Goal: Find specific page/section: Find specific page/section

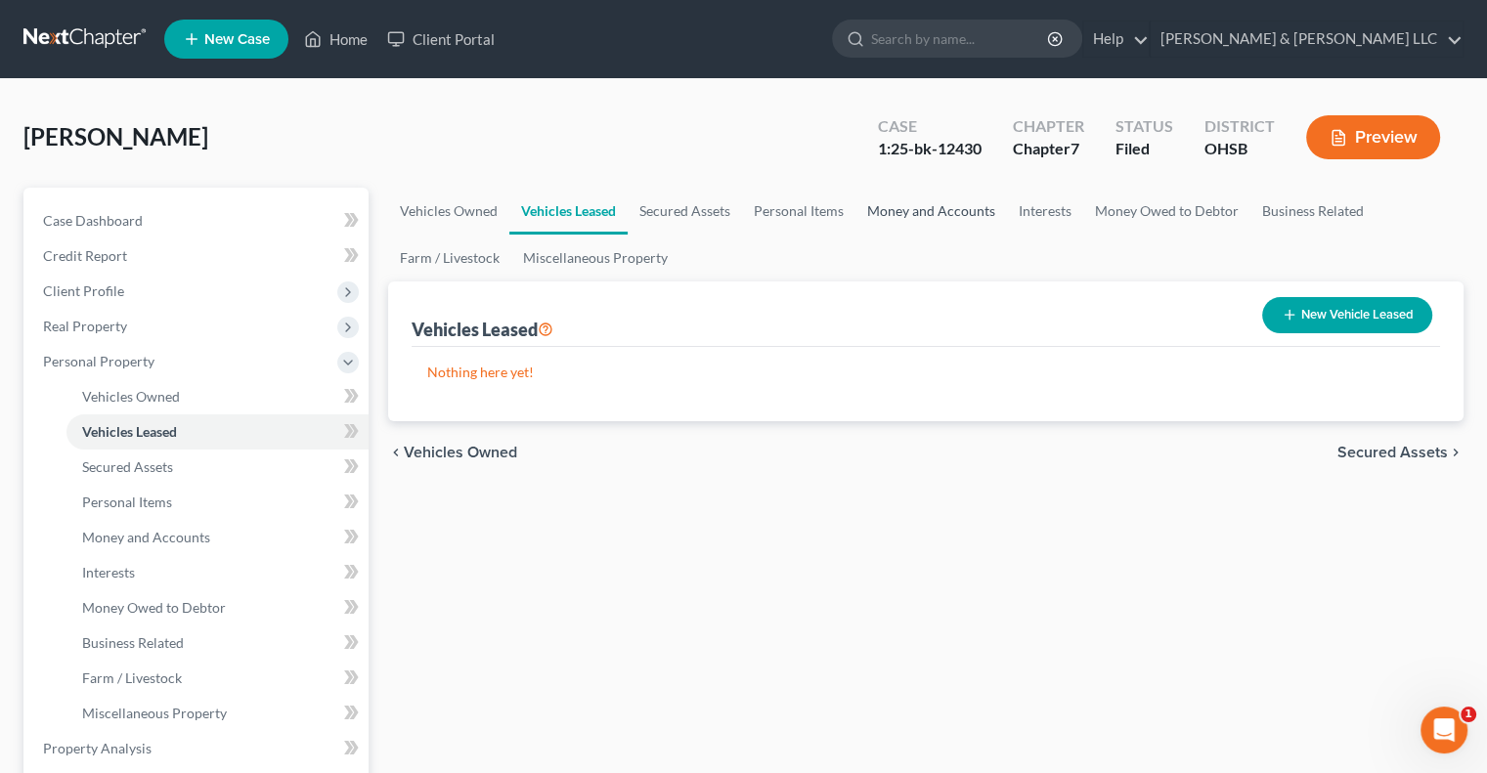
click at [931, 210] on link "Money and Accounts" at bounding box center [931, 211] width 152 height 47
